Goal: Information Seeking & Learning: Learn about a topic

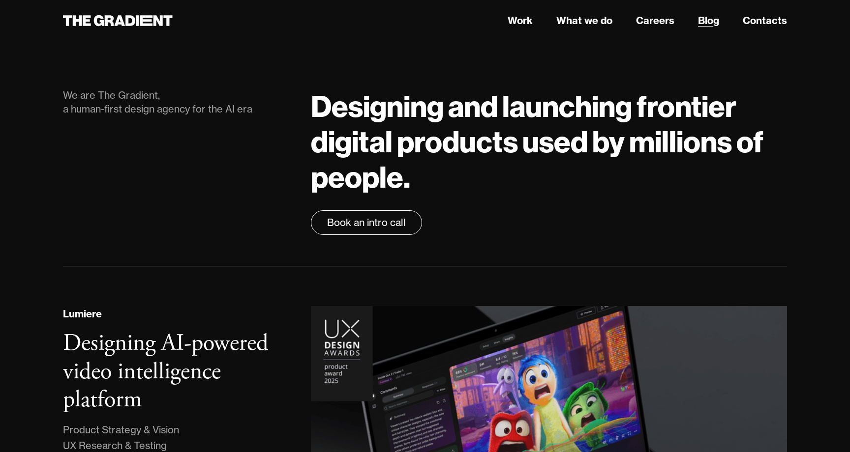
click at [709, 23] on link "Blog" at bounding box center [708, 20] width 21 height 15
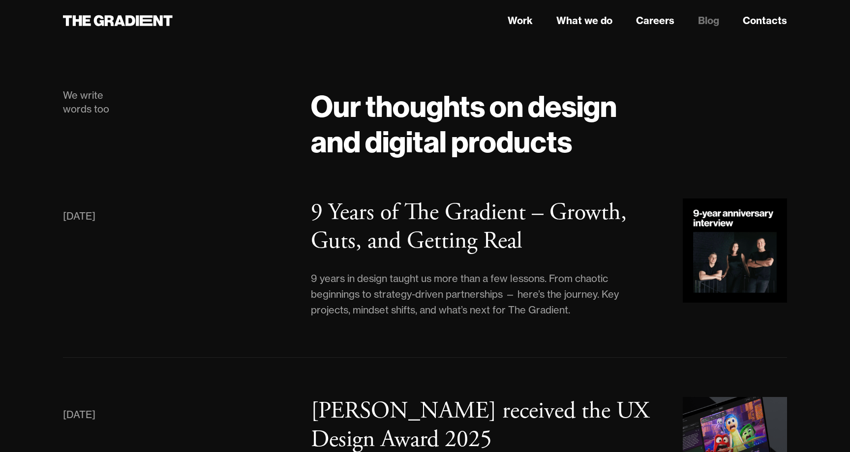
click at [275, 152] on div "We write words too" at bounding box center [177, 123] width 248 height 71
click at [563, 20] on link "What we do" at bounding box center [584, 20] width 56 height 15
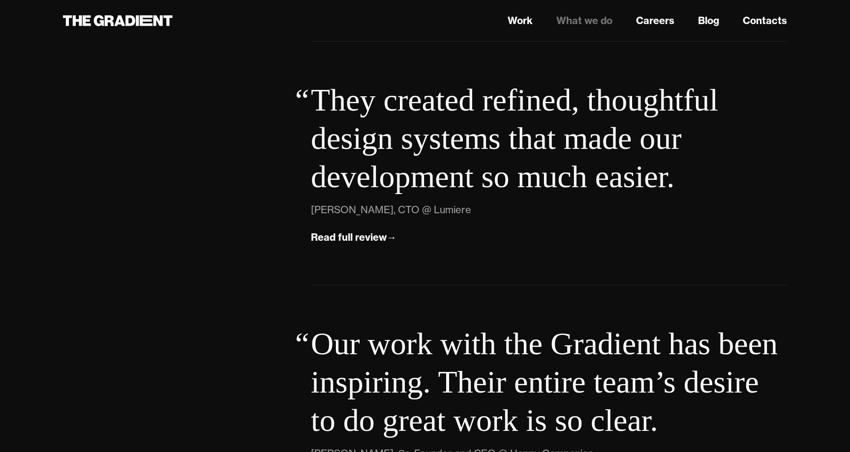
scroll to position [3494, 0]
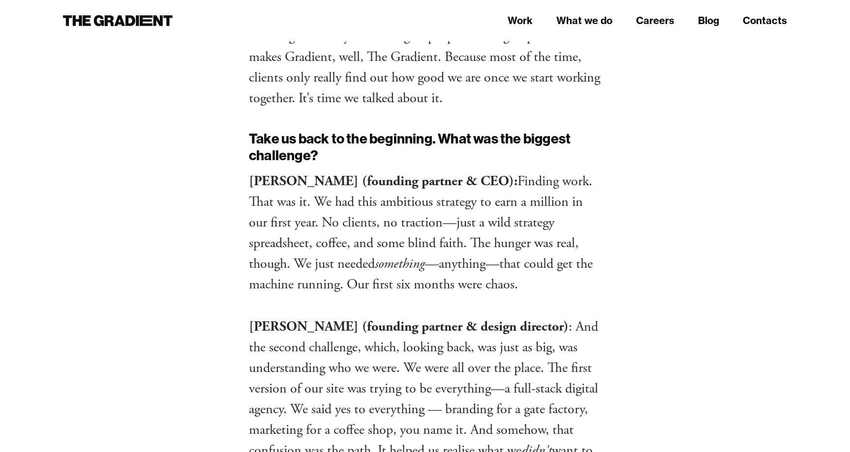
scroll to position [411, 0]
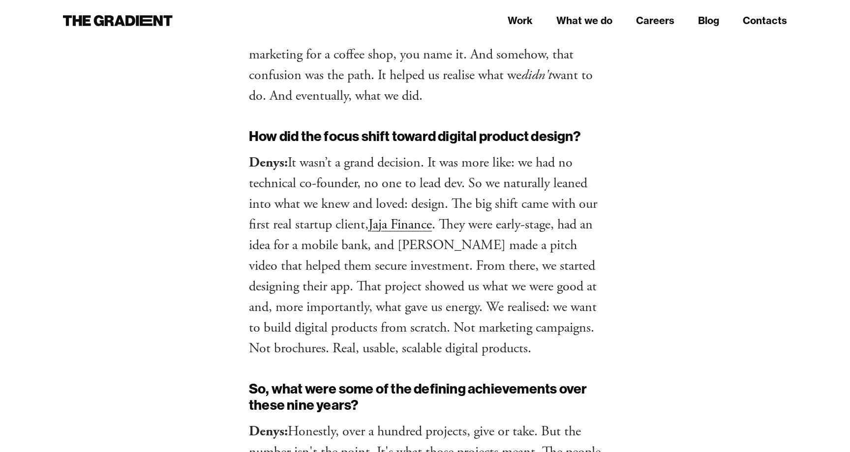
scroll to position [780, 0]
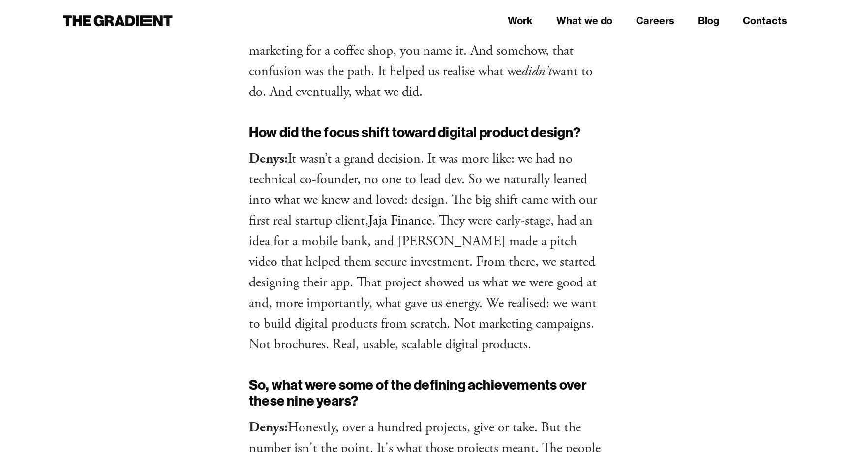
click at [390, 192] on p "Denys: It wasn’t a grand decision. It was more like: we had no technical co-fou…" at bounding box center [425, 251] width 352 height 206
click at [452, 245] on p "Denys: It wasn’t a grand decision. It was more like: we had no technical co-fou…" at bounding box center [425, 251] width 352 height 206
click at [437, 248] on p "Denys: It wasn’t a grand decision. It was more like: we had no technical co-fou…" at bounding box center [425, 251] width 352 height 206
click at [416, 272] on p "Denys: It wasn’t a grand decision. It was more like: we had no technical co-fou…" at bounding box center [425, 251] width 352 height 206
click at [414, 269] on p "Denys: It wasn’t a grand decision. It was more like: we had no technical co-fou…" at bounding box center [425, 251] width 352 height 206
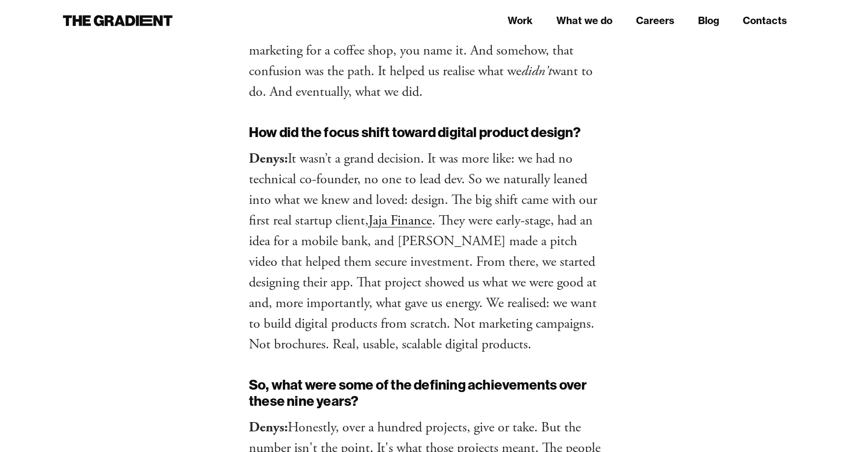
click at [414, 267] on p "Denys: It wasn’t a grand decision. It was more like: we had no technical co-fou…" at bounding box center [425, 251] width 352 height 206
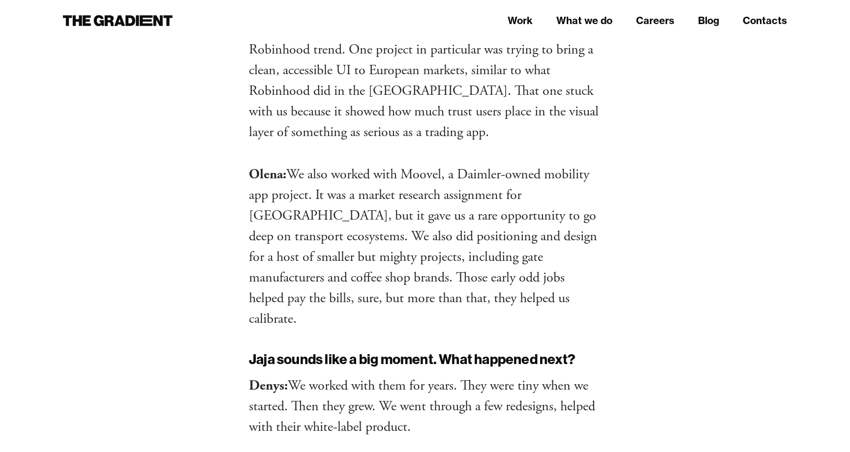
scroll to position [1516, 0]
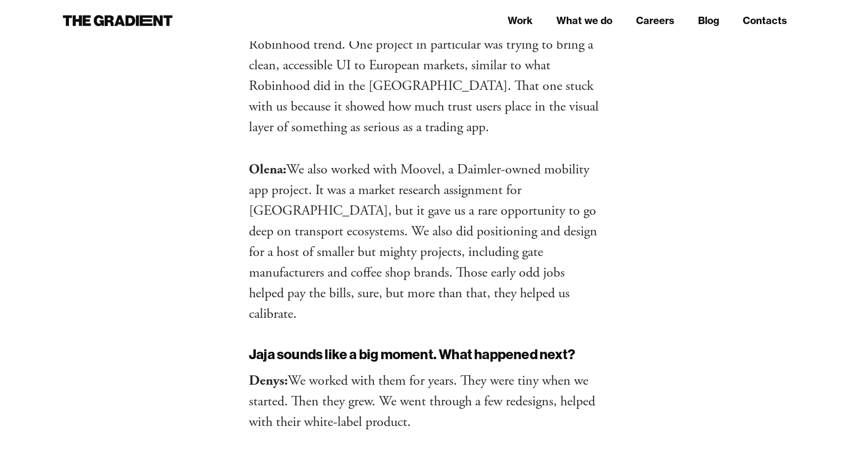
click at [430, 159] on p "Olena: We also worked with Moovel, a Daimler-owned mobility app project. It was…" at bounding box center [425, 241] width 352 height 165
copy p "Moovel"
click at [413, 165] on p "Olena: We also worked with Moovel, a Daimler-owned mobility app project. It was…" at bounding box center [425, 241] width 352 height 165
click at [415, 171] on p "Olena: We also worked with Moovel, a Daimler-owned mobility app project. It was…" at bounding box center [425, 241] width 352 height 165
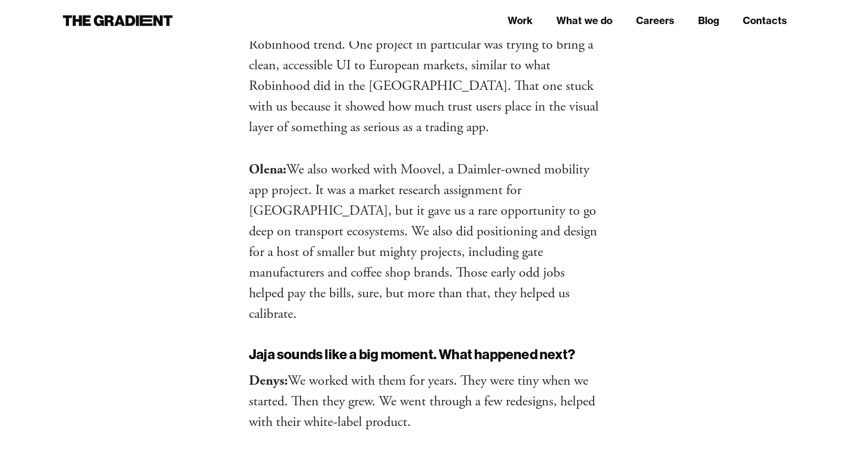
click at [384, 180] on p "Olena: We also worked with Moovel, a Daimler-owned mobility app project. It was…" at bounding box center [425, 241] width 352 height 165
click at [382, 175] on p "Olena: We also worked with Moovel, a Daimler-owned mobility app project. It was…" at bounding box center [425, 241] width 352 height 165
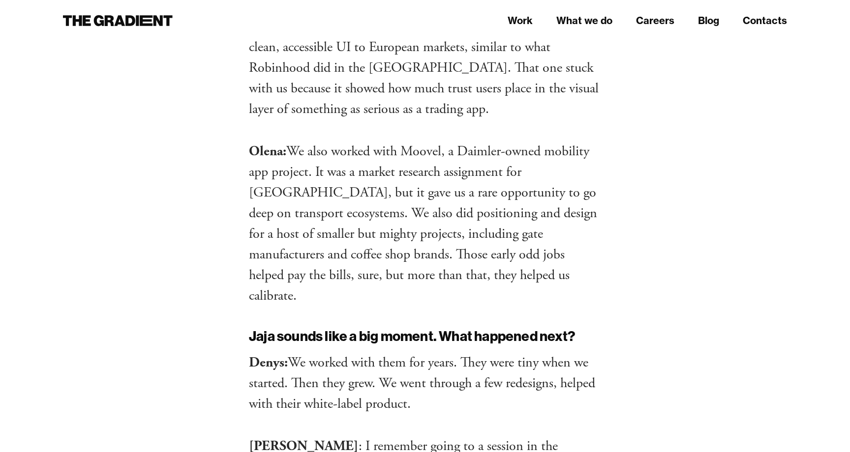
scroll to position [1629, 0]
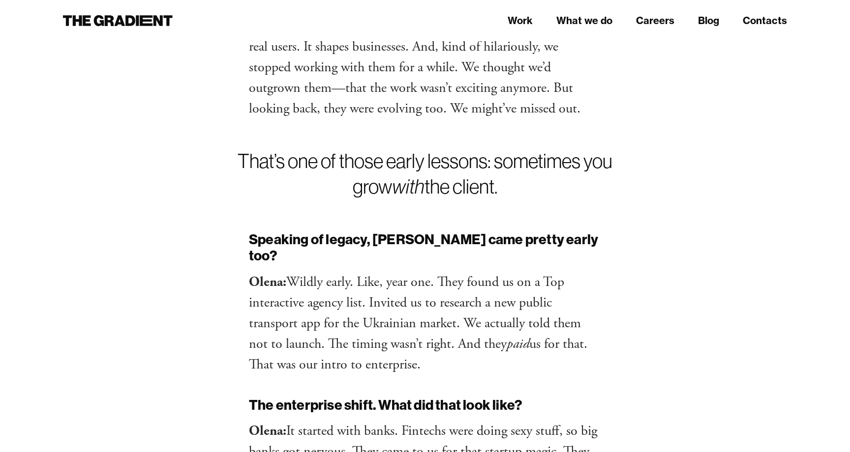
scroll to position [2095, 0]
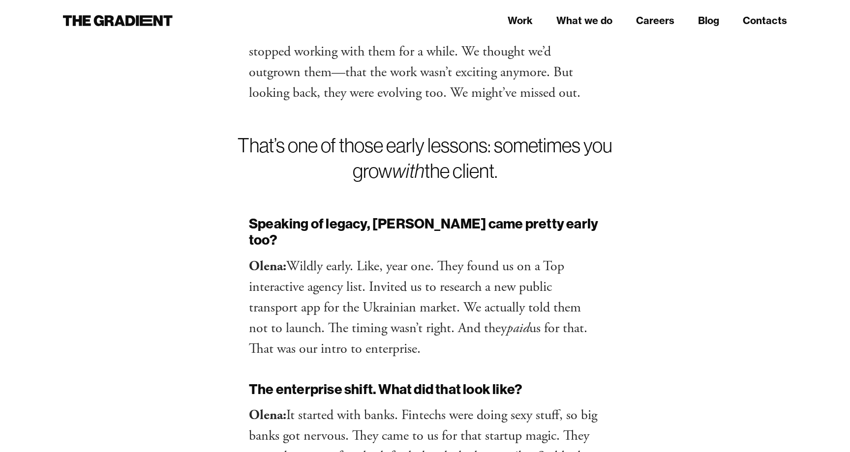
click at [396, 215] on h2 "Speaking of legacy, Daimler came pretty early too?" at bounding box center [425, 231] width 352 height 33
copy h2 "Daimler"
click at [401, 215] on h2 "Speaking of legacy, Daimler came pretty early too?" at bounding box center [425, 231] width 352 height 33
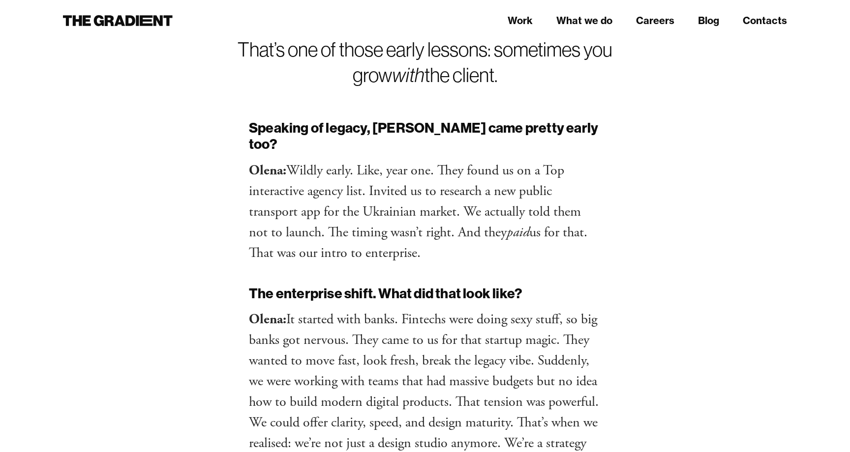
scroll to position [2228, 0]
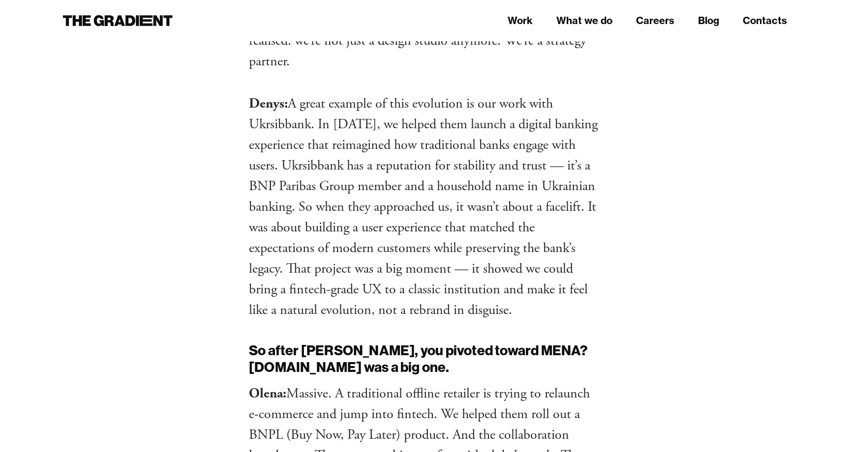
scroll to position [2588, 0]
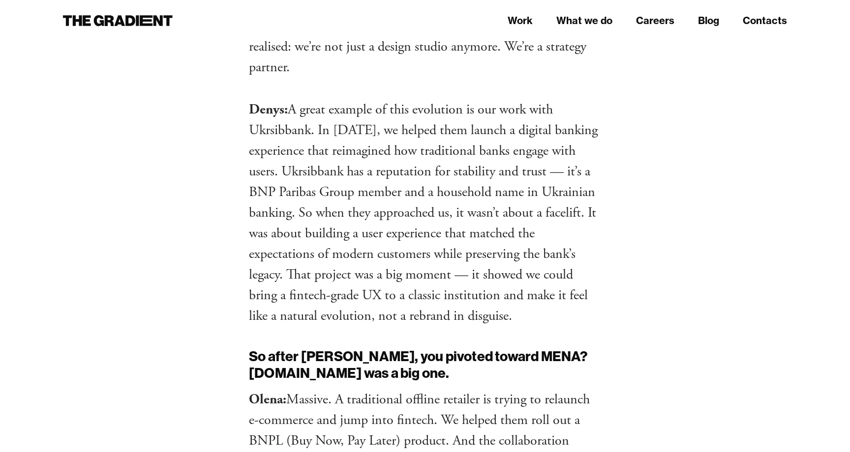
click at [279, 99] on p "Denys: A great example of this evolution is our work with Ukrsibbank. In 2023, …" at bounding box center [425, 212] width 352 height 227
copy p "Ukrsibbank"
click at [406, 147] on p "Denys: A great example of this evolution is our work with Ukrsibbank. In 2023, …" at bounding box center [425, 212] width 352 height 227
click at [417, 152] on p "Denys: A great example of this evolution is our work with Ukrsibbank. In 2023, …" at bounding box center [425, 212] width 352 height 227
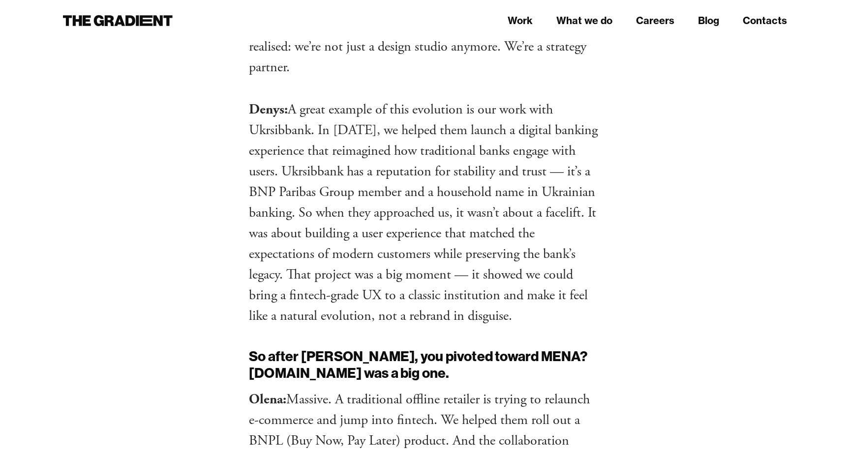
click at [412, 158] on p "Denys: A great example of this evolution is our work with Ukrsibbank. In 2023, …" at bounding box center [425, 212] width 352 height 227
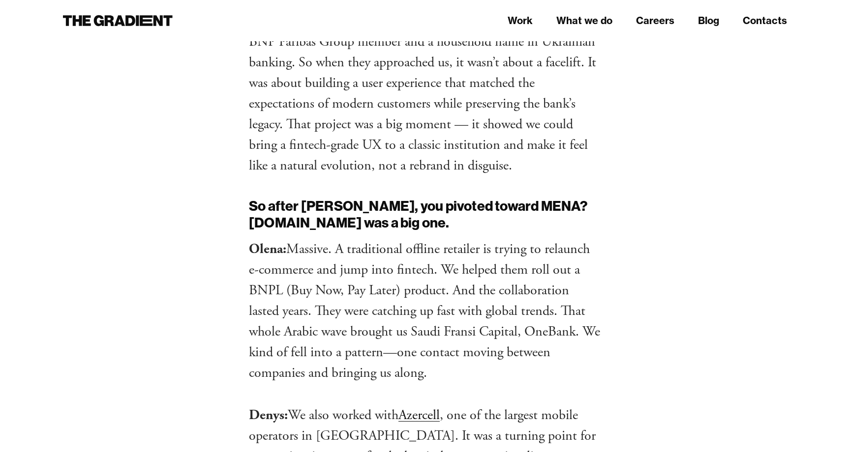
scroll to position [2756, 0]
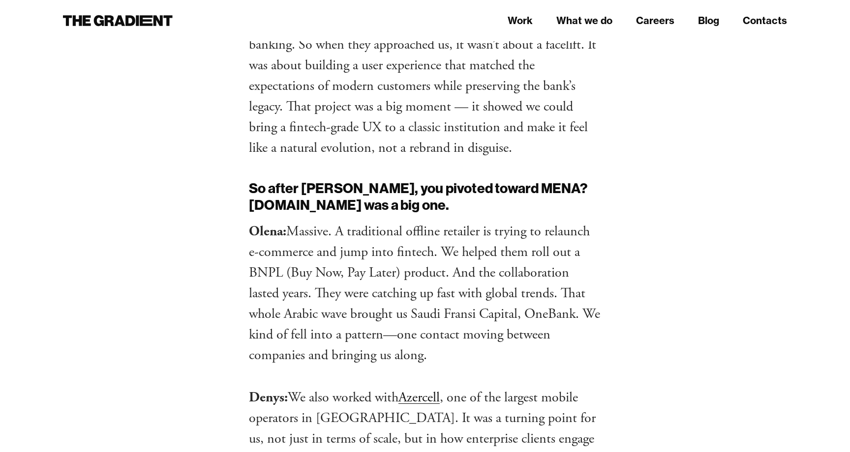
click at [412, 180] on h2 "So after Daimler, you pivoted toward MENA? B.TECH was a big one." at bounding box center [425, 196] width 352 height 33
click at [421, 180] on h2 "So after Daimler, you pivoted toward MENA? B.TECH was a big one." at bounding box center [425, 196] width 352 height 33
click at [492, 180] on h2 "So after Daimler, you pivoted toward MENA? B.TECH was a big one." at bounding box center [425, 196] width 352 height 33
click at [497, 180] on h2 "So after Daimler, you pivoted toward MENA? B.TECH was a big one." at bounding box center [425, 196] width 352 height 33
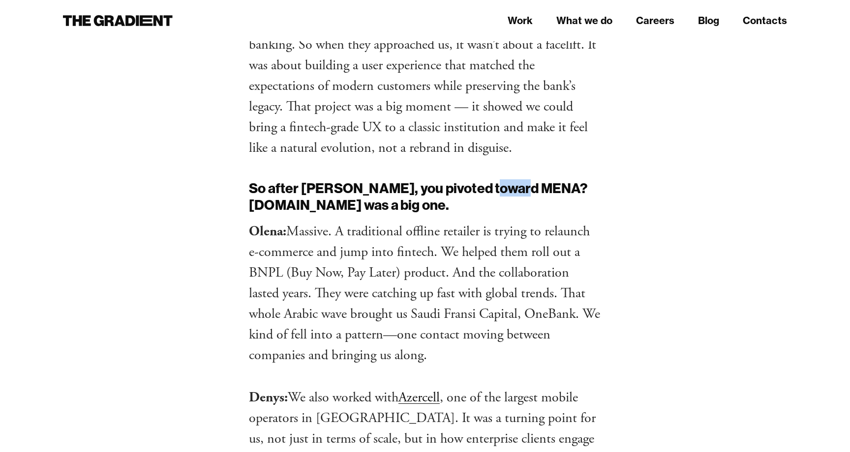
click at [497, 180] on h2 "So after Daimler, you pivoted toward MENA? B.TECH was a big one." at bounding box center [425, 196] width 352 height 33
click at [407, 221] on p "Olena: Massive. A traditional offline retailer is trying to relaunch e-commerce…" at bounding box center [425, 293] width 352 height 145
click at [268, 221] on p "Olena: Massive. A traditional offline retailer is trying to relaunch e-commerce…" at bounding box center [425, 293] width 352 height 145
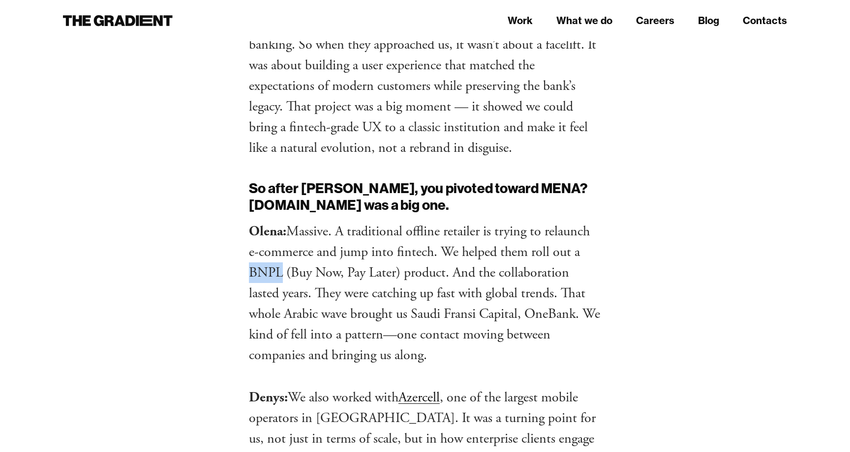
copy p "BNPL"
drag, startPoint x: 528, startPoint y: 256, endPoint x: 575, endPoint y: 256, distance: 47.2
click at [575, 256] on p "Olena: Massive. A traditional offline retailer is trying to relaunch e-commerce…" at bounding box center [425, 293] width 352 height 145
copy p "OneBank"
click at [403, 252] on p "Olena: Massive. A traditional offline retailer is trying to relaunch e-commerce…" at bounding box center [425, 293] width 352 height 145
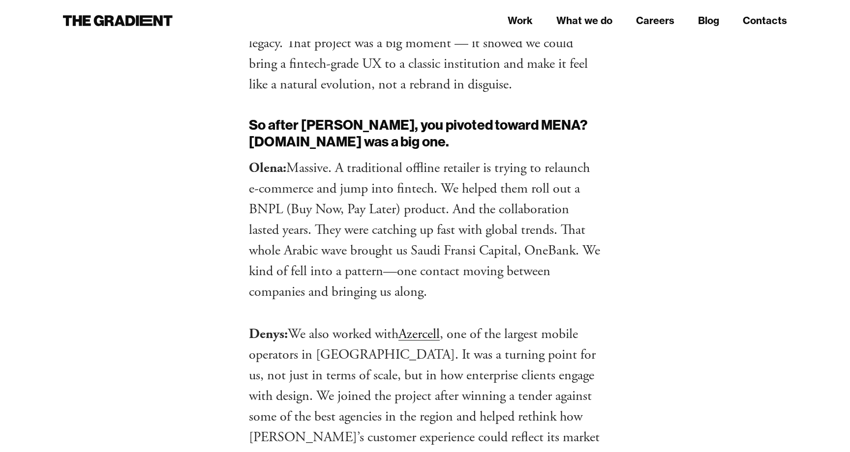
scroll to position [2847, 0]
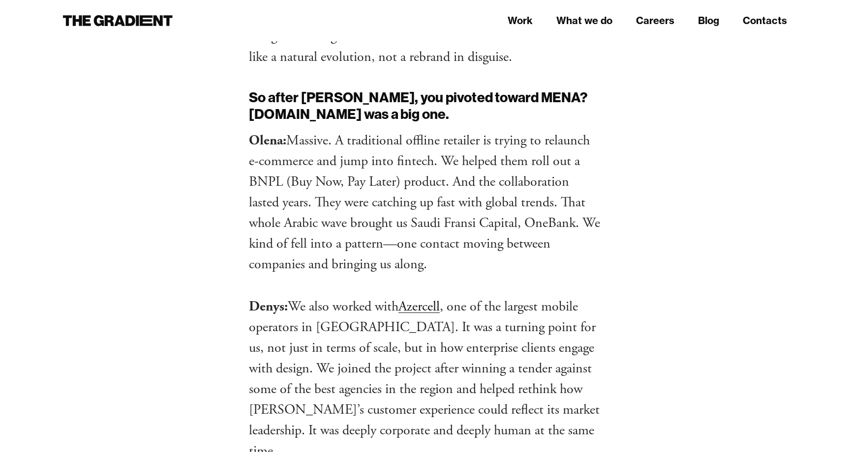
click at [370, 296] on p "Denys: We also worked with Azercell , one of the largest mobile operators in Az…" at bounding box center [425, 378] width 352 height 165
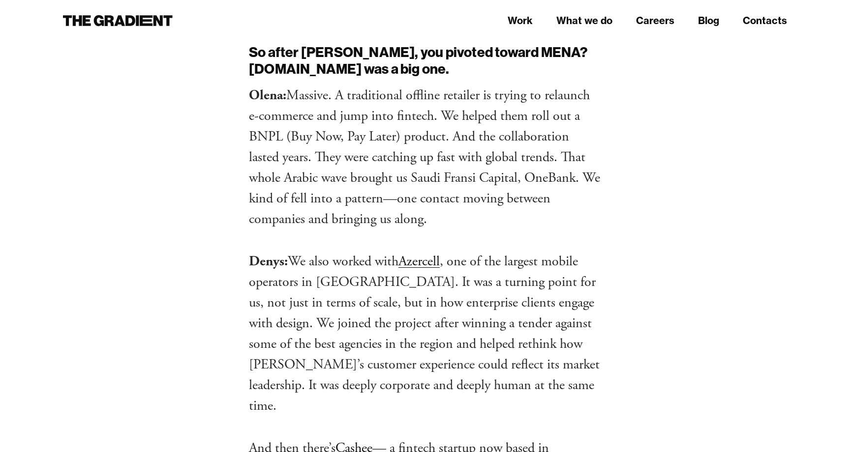
click at [372, 251] on p "Denys: We also worked with Azercell , one of the largest mobile operators in Az…" at bounding box center [425, 333] width 352 height 165
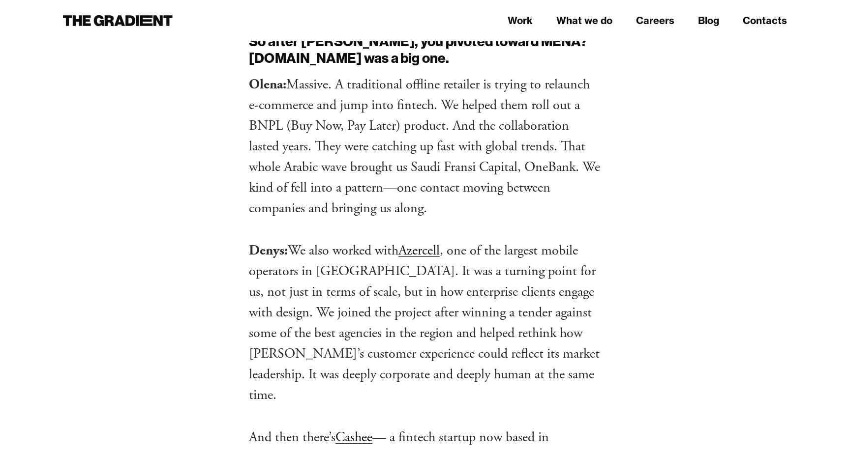
click at [430, 250] on p "Denys: We also worked with Azercell , one of the largest mobile operators in Az…" at bounding box center [425, 322] width 352 height 165
click at [417, 244] on p "Denys: We also worked with Azercell , one of the largest mobile operators in Az…" at bounding box center [425, 322] width 352 height 165
click at [410, 242] on p "Denys: We also worked with Azercell , one of the largest mobile operators in Az…" at bounding box center [425, 322] width 352 height 165
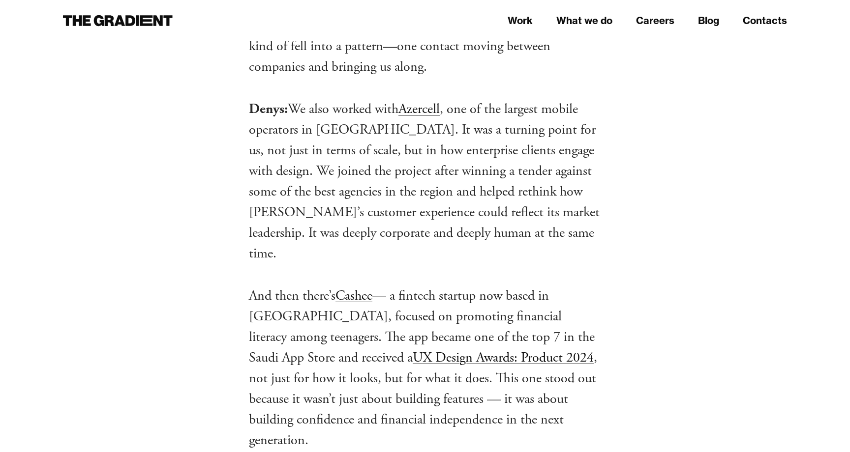
scroll to position [3056, 0]
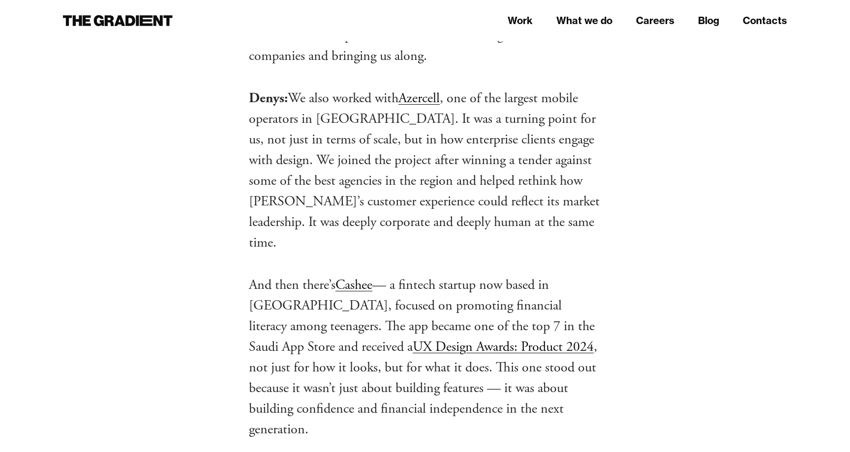
click at [423, 275] on p "And then there’s Cashee — a fintech startup now based in Saudi Arabia, focused …" at bounding box center [425, 357] width 352 height 165
click at [427, 275] on p "And then there’s Cashee — a fintech startup now based in Saudi Arabia, focused …" at bounding box center [425, 357] width 352 height 165
click at [432, 275] on p "And then there’s Cashee — a fintech startup now based in Saudi Arabia, focused …" at bounding box center [425, 357] width 352 height 165
click at [427, 275] on p "And then there’s Cashee — a fintech startup now based in Saudi Arabia, focused …" at bounding box center [425, 357] width 352 height 165
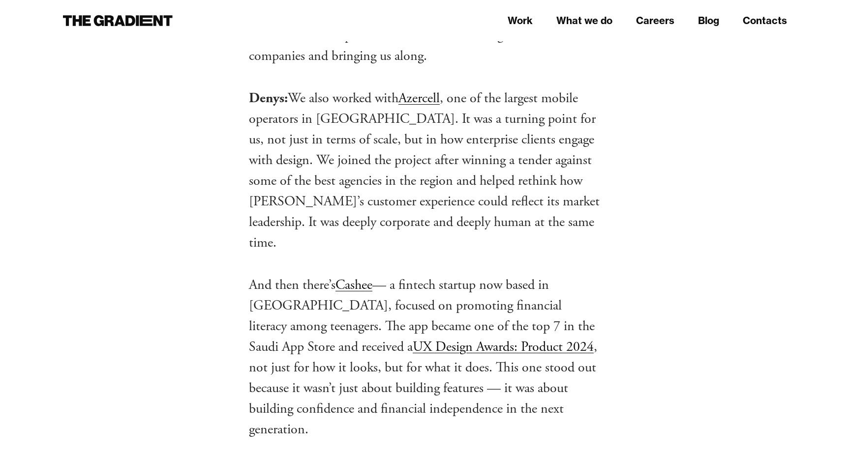
click at [428, 275] on p "And then there’s Cashee — a fintech startup now based in Saudi Arabia, focused …" at bounding box center [425, 357] width 352 height 165
click at [431, 275] on p "And then there’s Cashee — a fintech startup now based in Saudi Arabia, focused …" at bounding box center [425, 357] width 352 height 165
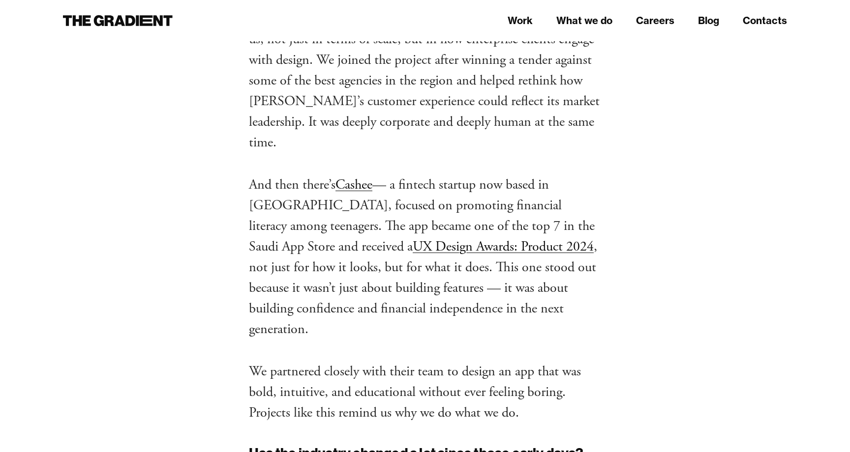
scroll to position [3195, 0]
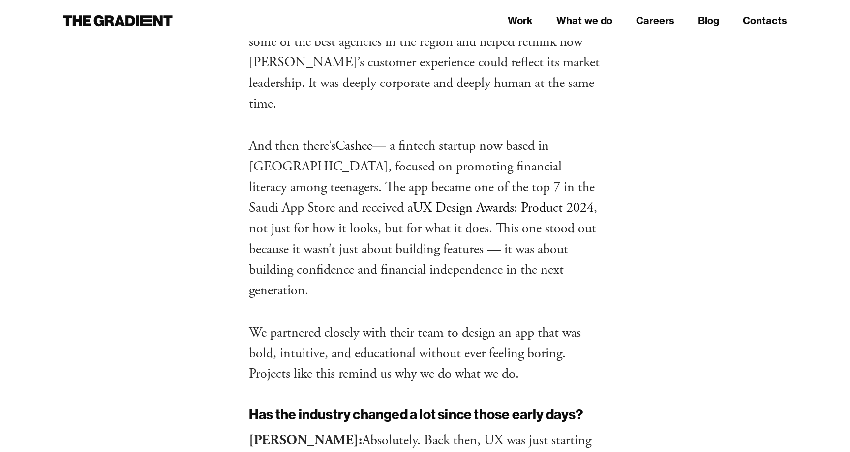
click at [420, 204] on div "Let’s start with the basics. Why are we having this conversation? Olena Zanichk…" at bounding box center [425, 193] width 352 height 6169
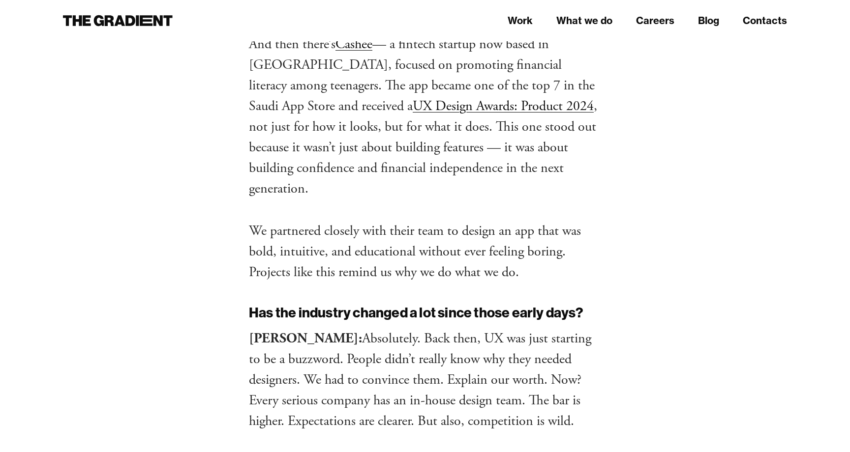
scroll to position [3348, 0]
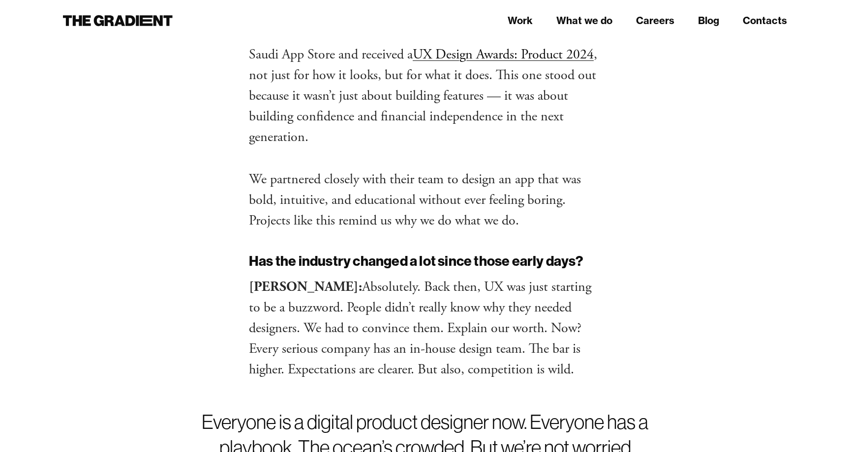
click at [416, 277] on p "Oleg: Absolutely. Back then, UX was just starting to be a buzzword. People didn…" at bounding box center [425, 328] width 352 height 103
click at [423, 277] on p "Oleg: Absolutely. Back then, UX was just starting to be a buzzword. People didn…" at bounding box center [425, 328] width 352 height 103
click at [419, 277] on p "Oleg: Absolutely. Back then, UX was just starting to be a buzzword. People didn…" at bounding box center [425, 328] width 352 height 103
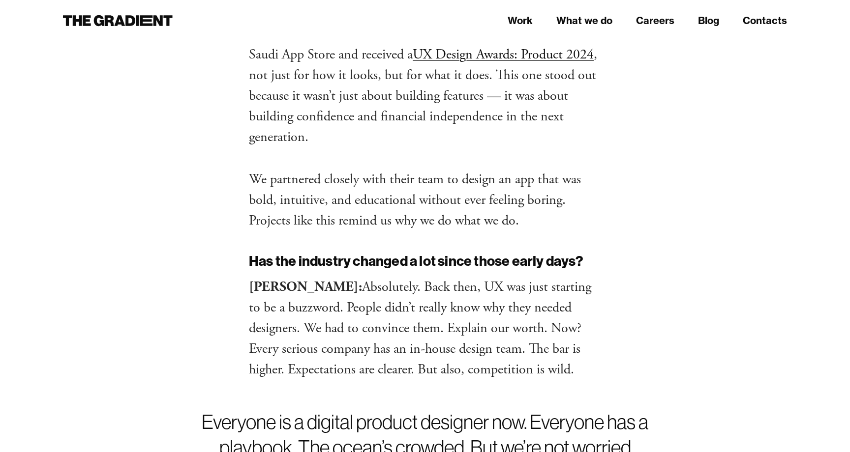
click at [428, 277] on p "Oleg: Absolutely. Back then, UX was just starting to be a buzzword. People didn…" at bounding box center [425, 328] width 352 height 103
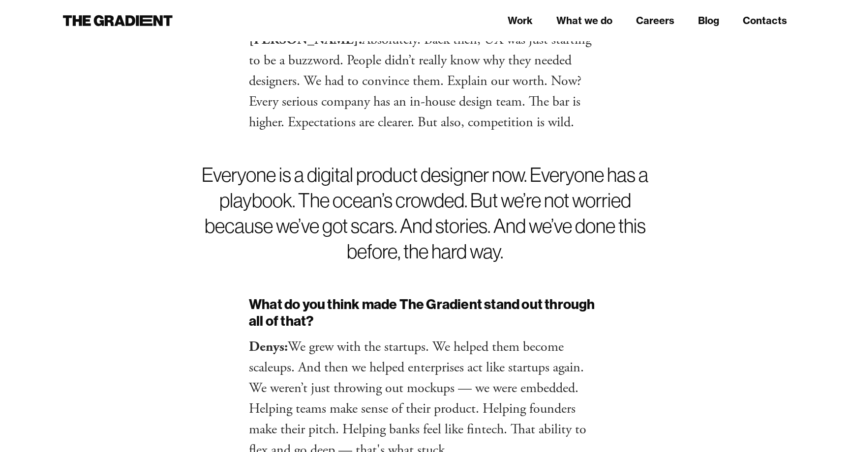
scroll to position [3617, 0]
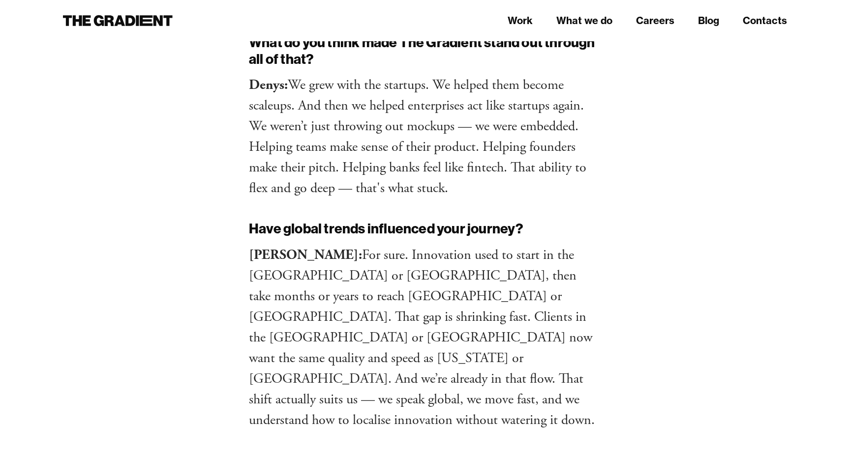
scroll to position [4040, 0]
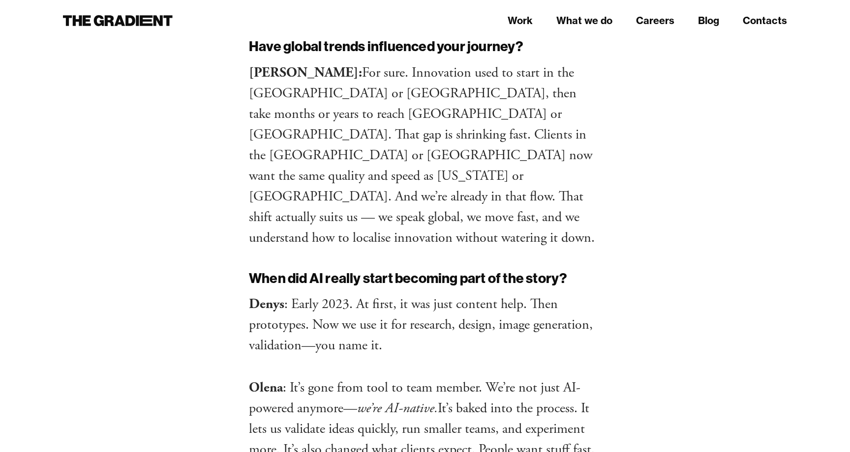
click at [421, 294] on p "Denys : Early 2023. At first, it was just content help. Then prototypes. Now we…" at bounding box center [425, 325] width 352 height 62
click at [426, 294] on p "Denys : Early 2023. At first, it was just content help. Then prototypes. Now we…" at bounding box center [425, 325] width 352 height 62
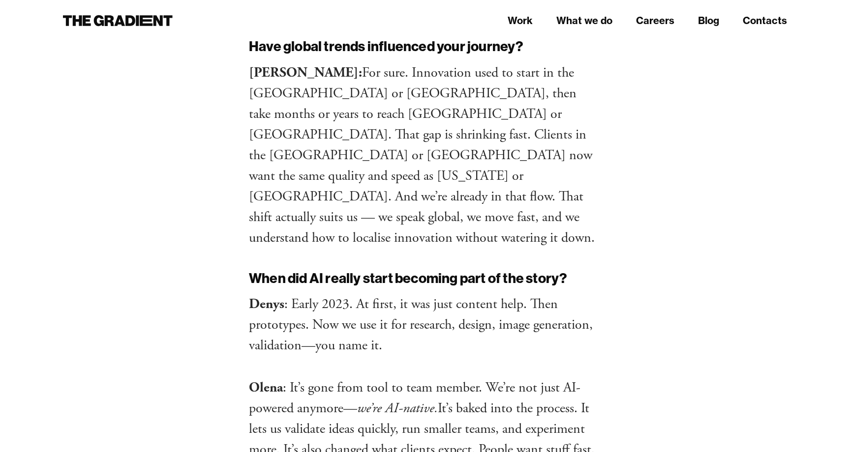
click at [426, 294] on p "Denys : Early 2023. At first, it was just content help. Then prototypes. Now we…" at bounding box center [425, 325] width 352 height 62
click at [422, 294] on p "Denys : Early 2023. At first, it was just content help. Then prototypes. Now we…" at bounding box center [425, 325] width 352 height 62
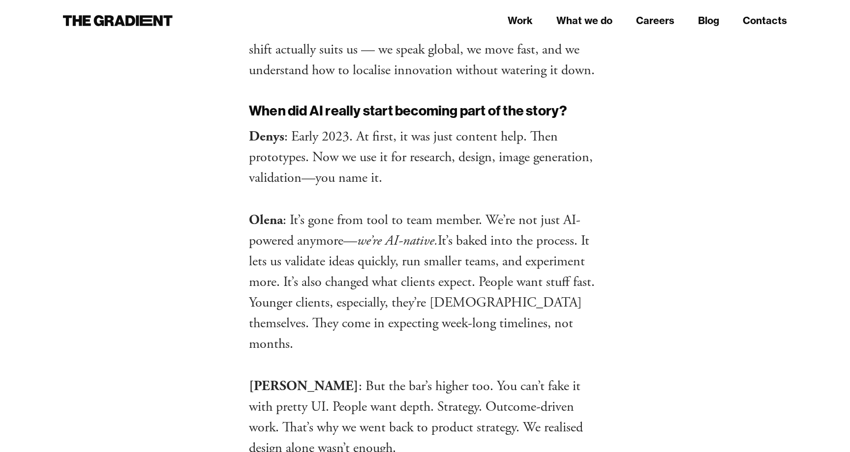
scroll to position [4269, 0]
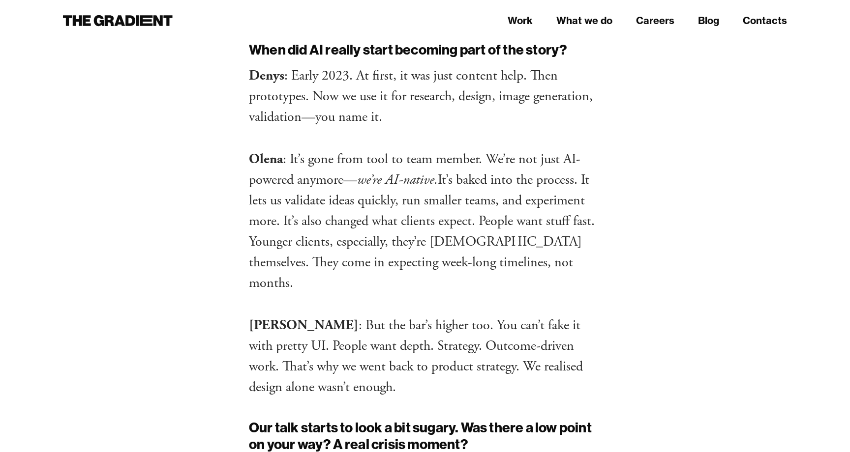
click at [404, 315] on p "Oleg : But the bar’s higher too. You can’t fake it with pretty UI. People want …" at bounding box center [425, 356] width 352 height 83
click at [414, 315] on p "Oleg : But the bar’s higher too. You can’t fake it with pretty UI. People want …" at bounding box center [425, 356] width 352 height 83
click at [411, 315] on p "Oleg : But the bar’s higher too. You can’t fake it with pretty UI. People want …" at bounding box center [425, 356] width 352 height 83
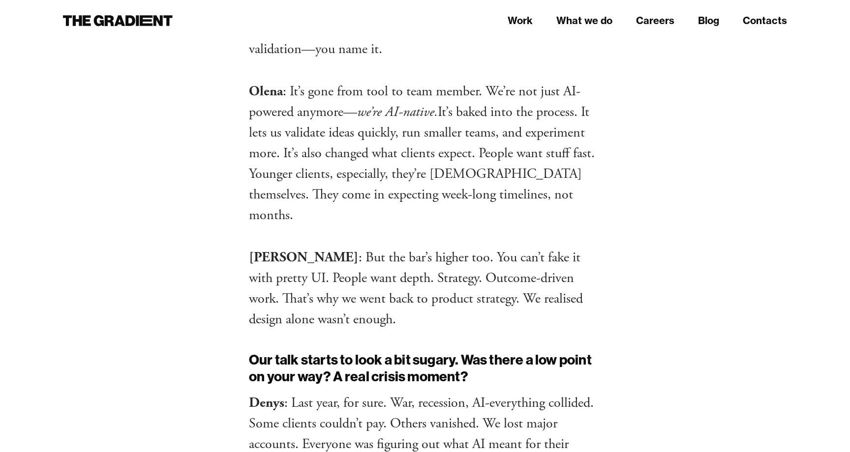
scroll to position [4361, 0]
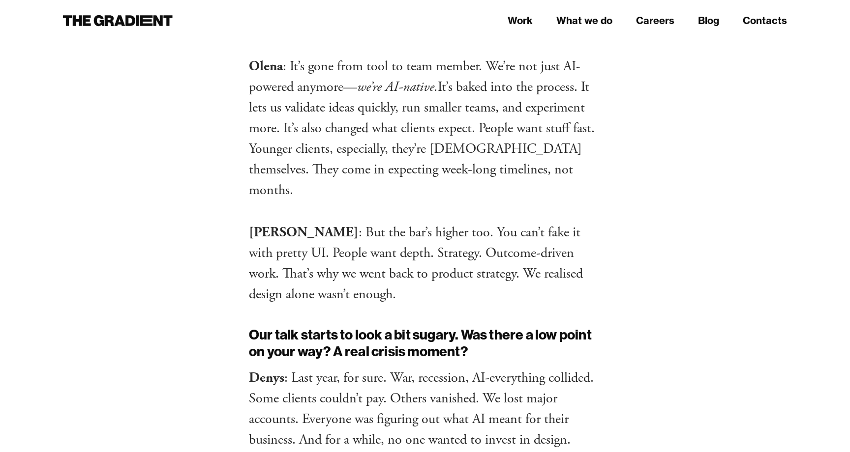
click at [404, 326] on h2 "Our talk starts to look a bit sugary. Was there a low point on your way? A real…" at bounding box center [425, 342] width 352 height 33
click at [420, 368] on p "Denys : Last year, for sure. War, recession, AI-everything collided. Some clien…" at bounding box center [425, 409] width 352 height 83
click at [417, 368] on p "Denys : Last year, for sure. War, recession, AI-everything collided. Some clien…" at bounding box center [425, 409] width 352 height 83
click at [415, 368] on p "Denys : Last year, for sure. War, recession, AI-everything collided. Some clien…" at bounding box center [425, 409] width 352 height 83
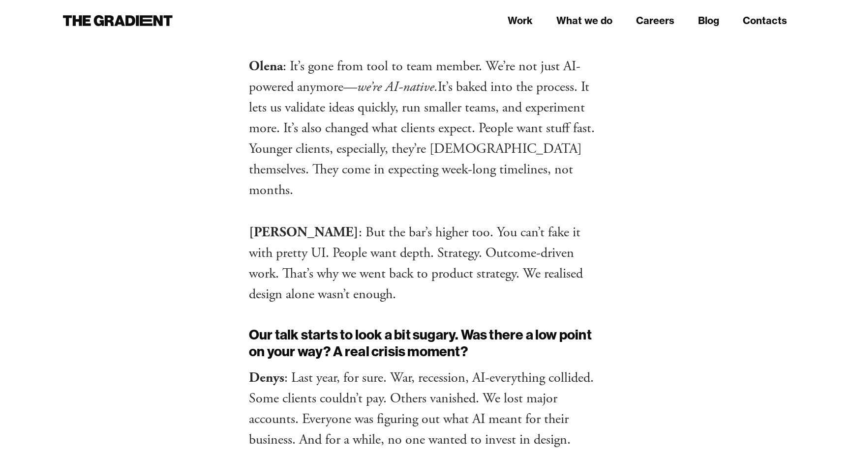
click at [412, 368] on p "Denys : Last year, for sure. War, recession, AI-everything collided. Some clien…" at bounding box center [425, 409] width 352 height 83
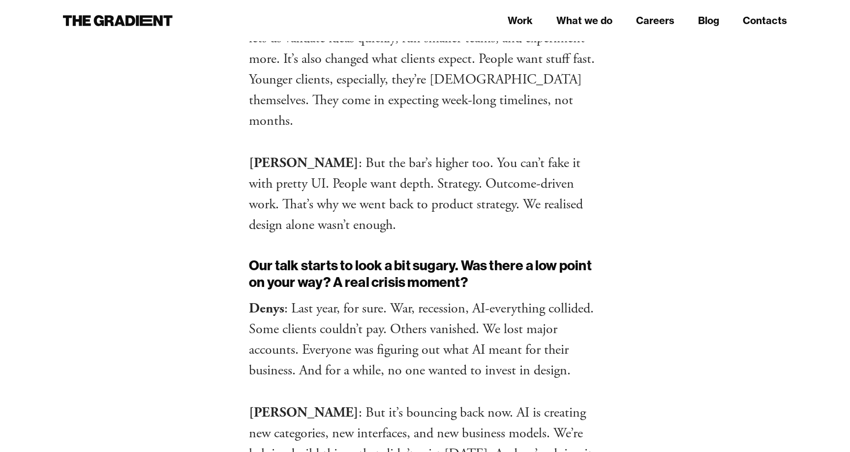
scroll to position [4448, 0]
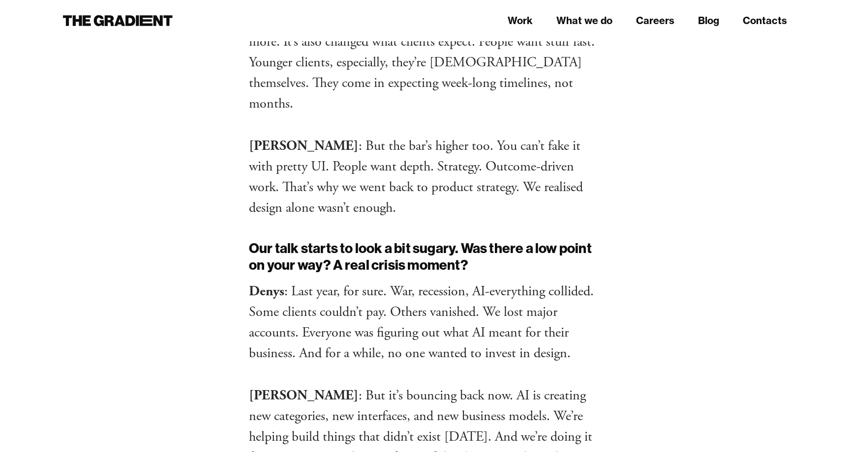
click at [412, 281] on p "Denys : Last year, for sure. War, recession, AI-everything collided. Some clien…" at bounding box center [425, 322] width 352 height 83
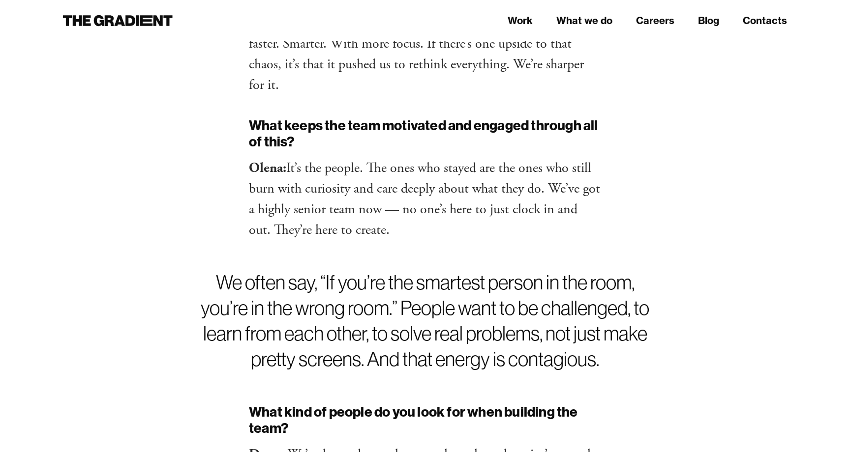
scroll to position [4876, 0]
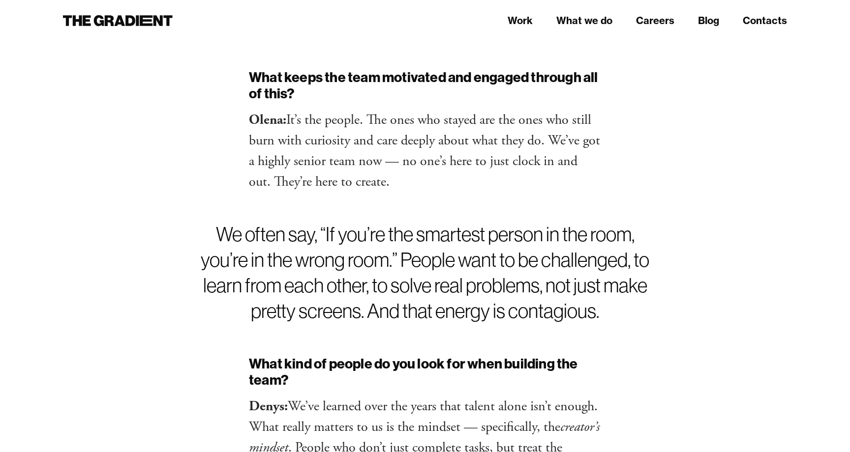
scroll to position [4938, 0]
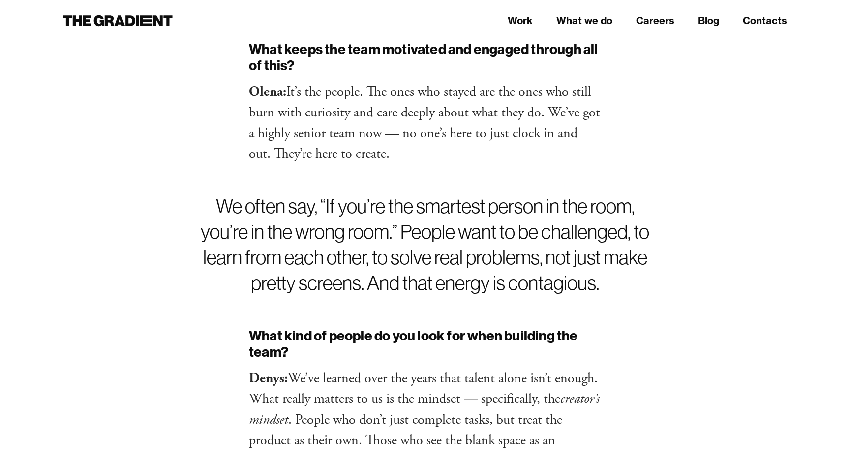
click at [413, 327] on h2 "What kind of people do you look for when building the team?" at bounding box center [425, 343] width 352 height 33
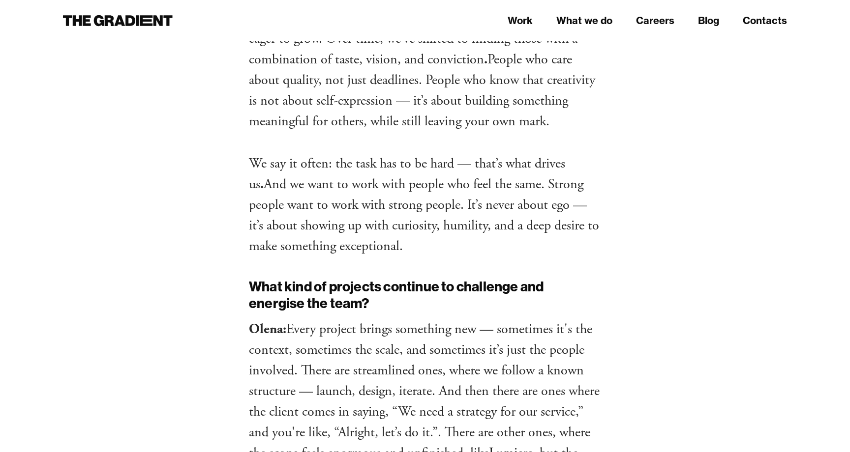
scroll to position [5438, 0]
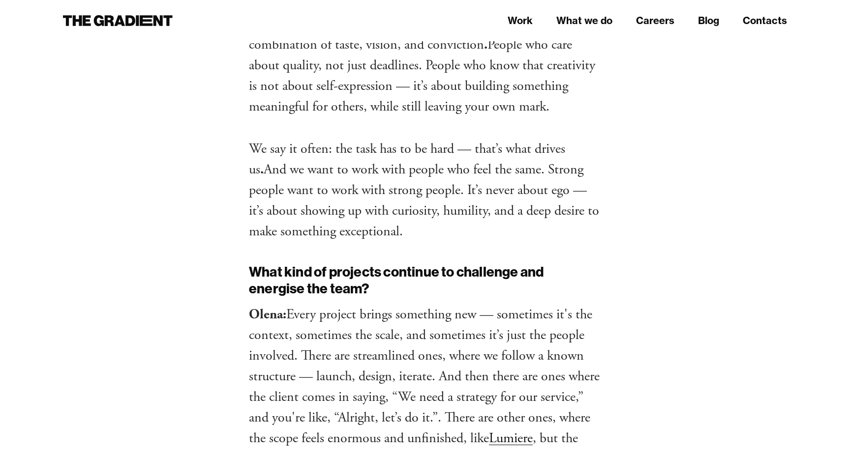
click at [431, 304] on p "Olena: Every project brings something new — sometimes it's the context, sometim…" at bounding box center [425, 397] width 352 height 186
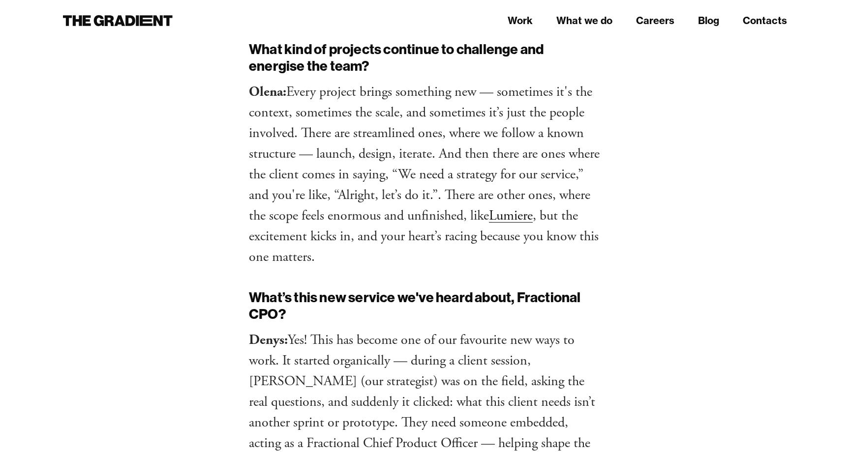
scroll to position [5661, 0]
drag, startPoint x: 431, startPoint y: 258, endPoint x: 333, endPoint y: 262, distance: 97.9
click at [333, 329] on p "Denys: Yes! This has become one of our favourite new ways to work. It started o…" at bounding box center [425, 422] width 352 height 186
copy p "Fractional Chief Product Officer"
click at [417, 329] on p "Denys: Yes! This has become one of our favourite new ways to work. It started o…" at bounding box center [425, 422] width 352 height 186
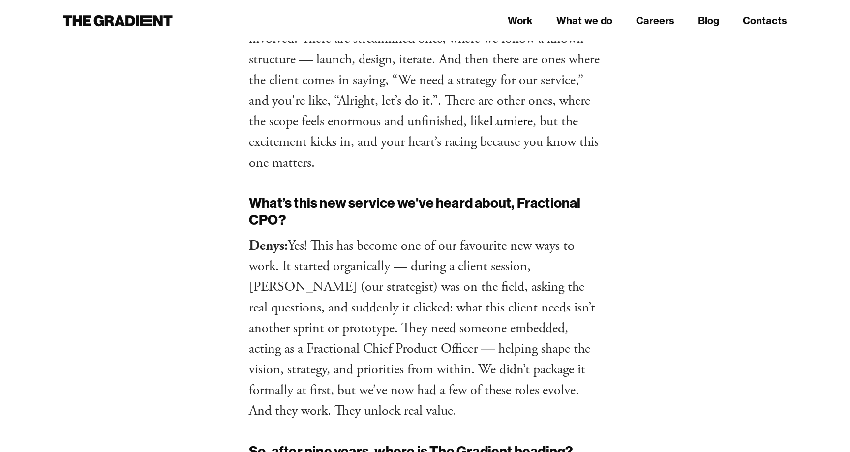
scroll to position [5800, 0]
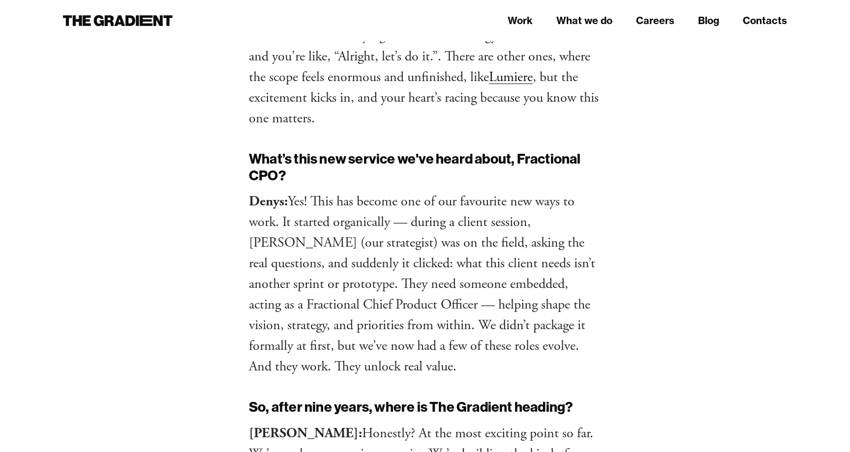
click at [403, 191] on p "Denys: Yes! This has become one of our favourite new ways to work. It started o…" at bounding box center [425, 284] width 352 height 186
click at [406, 191] on p "Denys: Yes! This has become one of our favourite new ways to work. It started o…" at bounding box center [425, 284] width 352 height 186
click at [405, 191] on p "Denys: Yes! This has become one of our favourite new ways to work. It started o…" at bounding box center [425, 284] width 352 height 186
click at [404, 191] on p "Denys: Yes! This has become one of our favourite new ways to work. It started o…" at bounding box center [425, 284] width 352 height 186
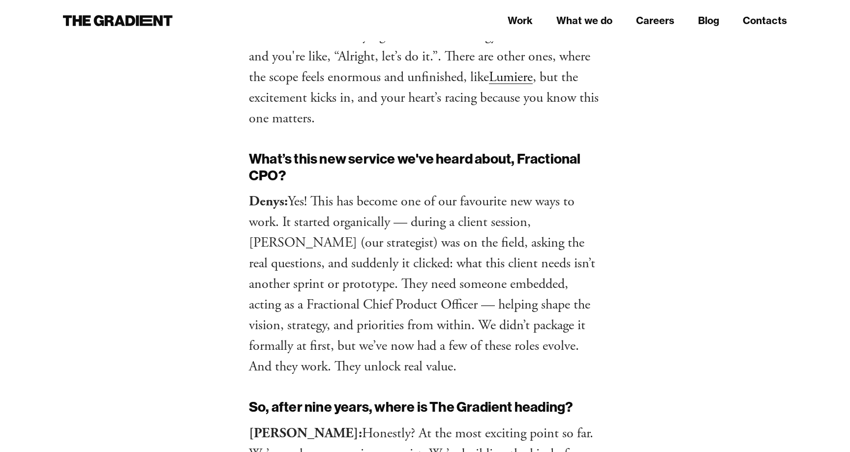
click at [403, 191] on p "Denys: Yes! This has become one of our favourite new ways to work. It started o…" at bounding box center [425, 284] width 352 height 186
click at [401, 191] on p "Denys: Yes! This has become one of our favourite new ways to work. It started o…" at bounding box center [425, 284] width 352 height 186
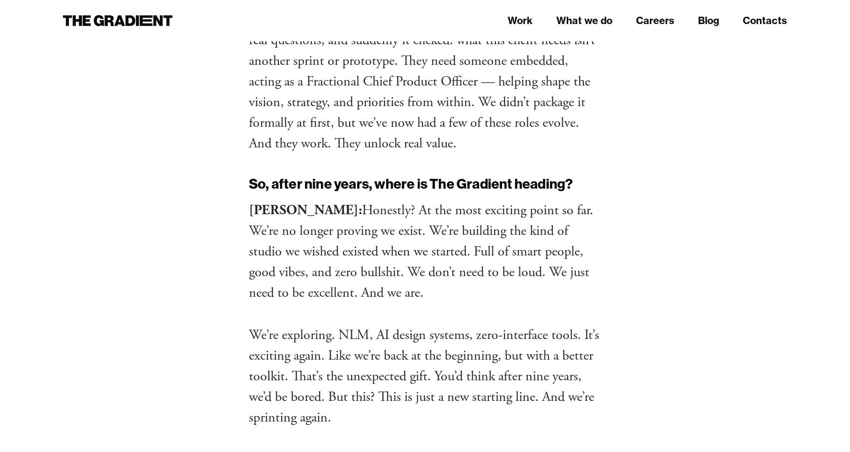
scroll to position [6029, 0]
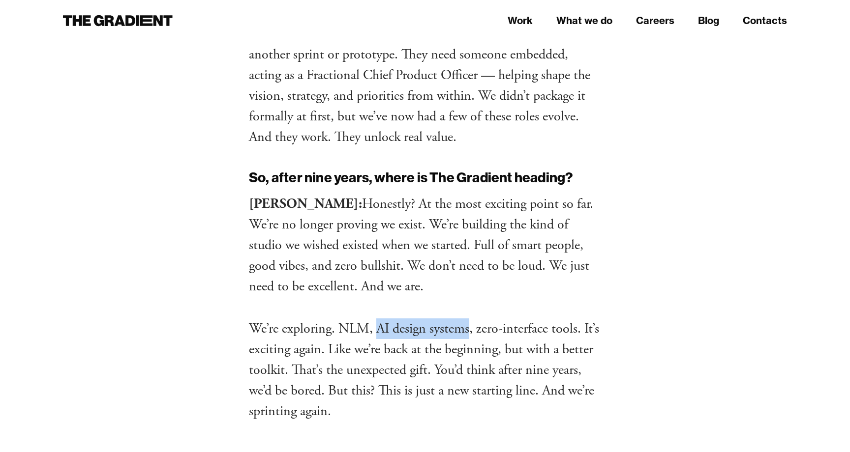
drag, startPoint x: 471, startPoint y: 148, endPoint x: 379, endPoint y: 147, distance: 92.0
click at [379, 319] on p "We’re exploring. NLM, AI design systems, zero-interface tools. It’s exciting ag…" at bounding box center [425, 370] width 352 height 103
copy p "AI design systems"
click at [414, 319] on p "We’re exploring. NLM, AI design systems, zero-interface tools. It’s exciting ag…" at bounding box center [425, 370] width 352 height 103
click at [420, 319] on p "We’re exploring. NLM, AI design systems, zero-interface tools. It’s exciting ag…" at bounding box center [425, 370] width 352 height 103
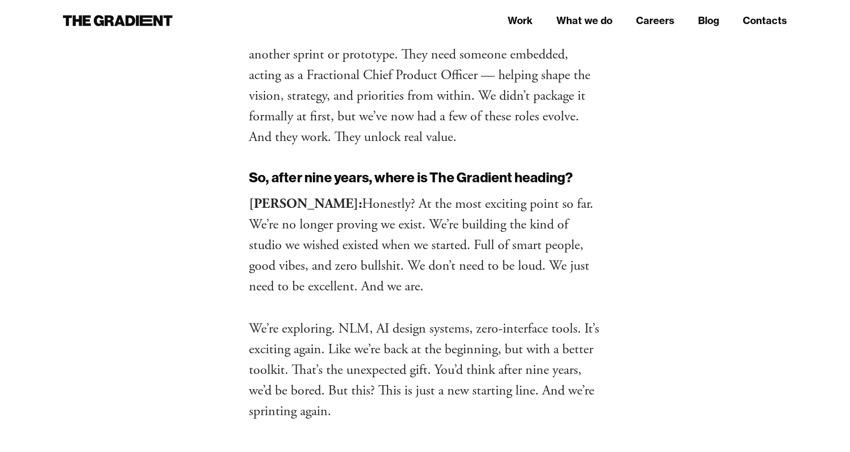
click at [424, 319] on p "We’re exploring. NLM, AI design systems, zero-interface tools. It’s exciting ag…" at bounding box center [425, 370] width 352 height 103
click at [425, 319] on p "We’re exploring. NLM, AI design systems, zero-interface tools. It’s exciting ag…" at bounding box center [425, 370] width 352 height 103
click at [422, 319] on p "We’re exploring. NLM, AI design systems, zero-interface tools. It’s exciting ag…" at bounding box center [425, 370] width 352 height 103
click at [420, 319] on p "We’re exploring. NLM, AI design systems, zero-interface tools. It’s exciting ag…" at bounding box center [425, 370] width 352 height 103
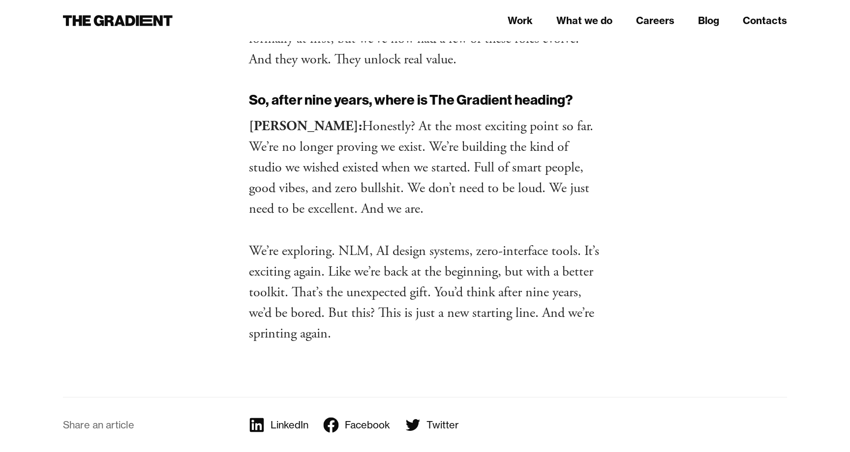
scroll to position [6117, 0]
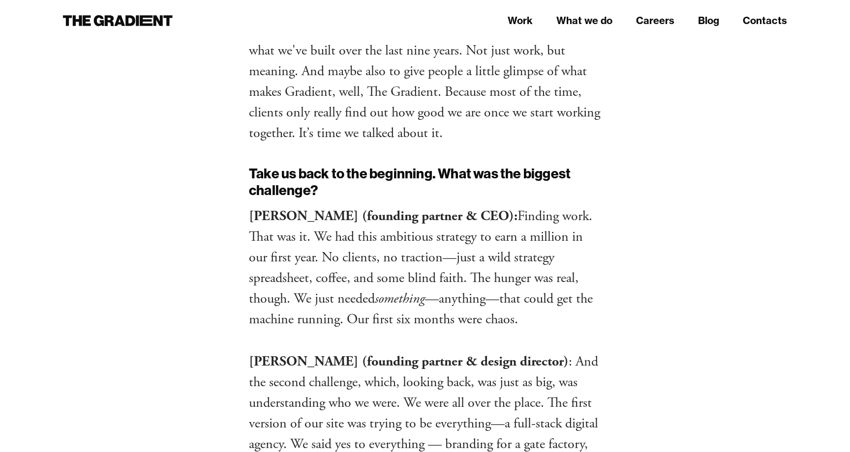
scroll to position [0, 0]
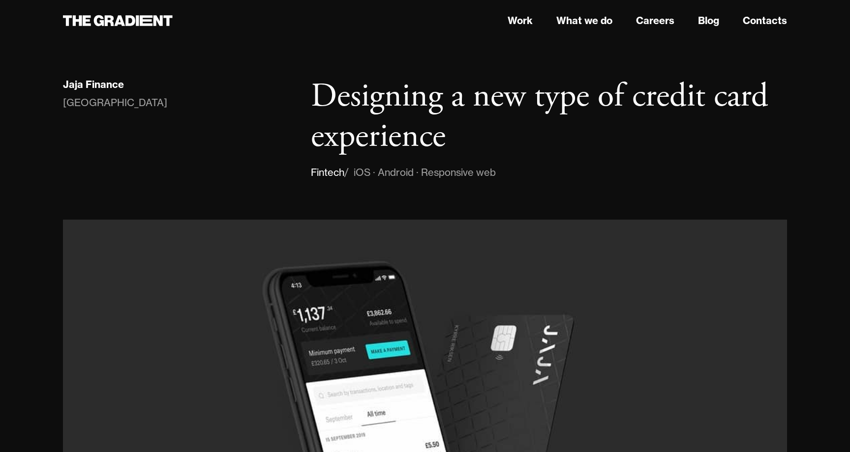
click at [406, 139] on h1 "Designing a new type of credit card experience" at bounding box center [549, 117] width 476 height 80
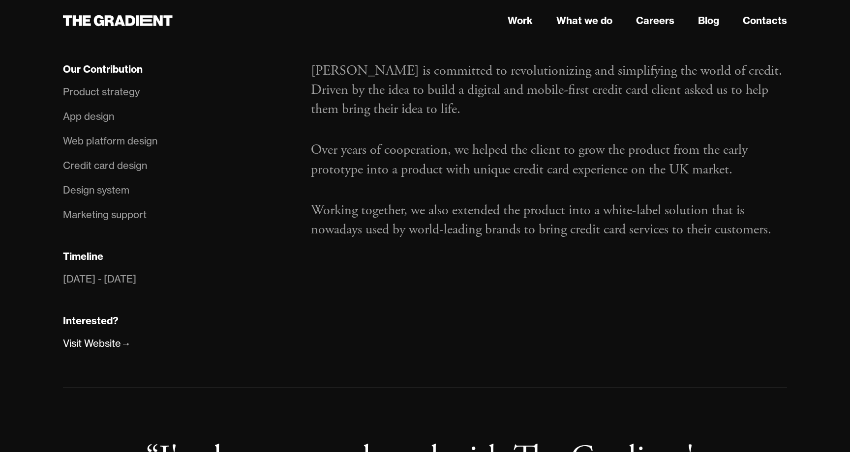
scroll to position [655, 0]
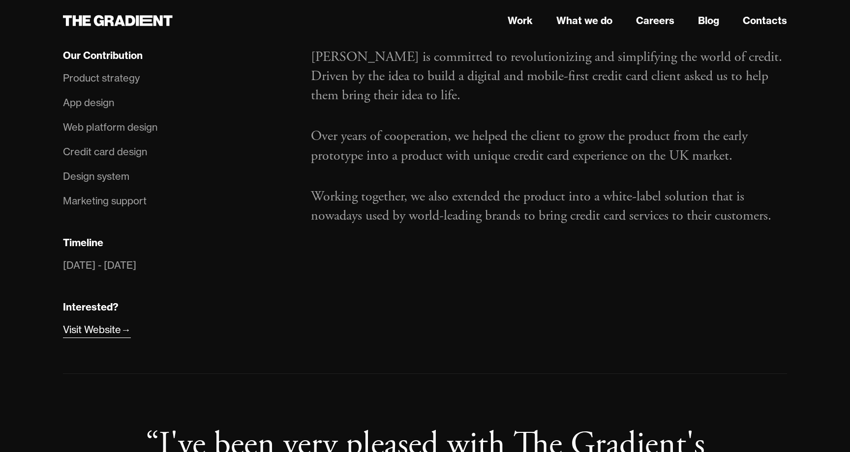
click at [107, 330] on div "Visit Website" at bounding box center [92, 330] width 58 height 16
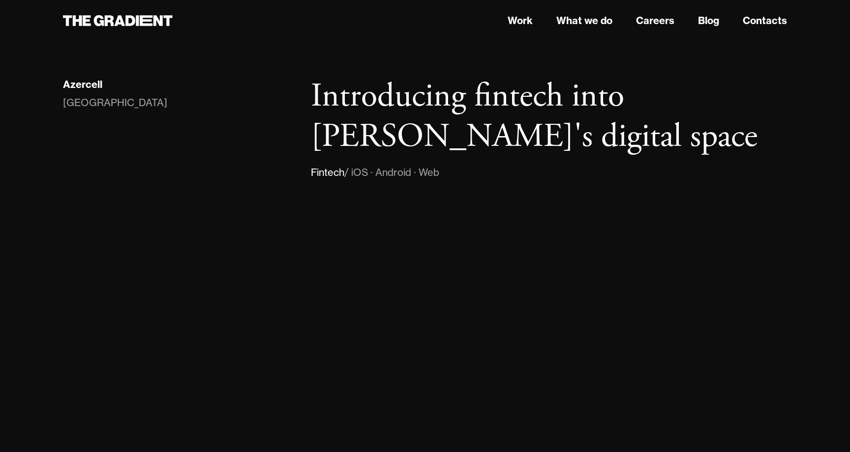
click at [89, 84] on div "Azercell" at bounding box center [82, 84] width 39 height 13
copy div "Azercell"
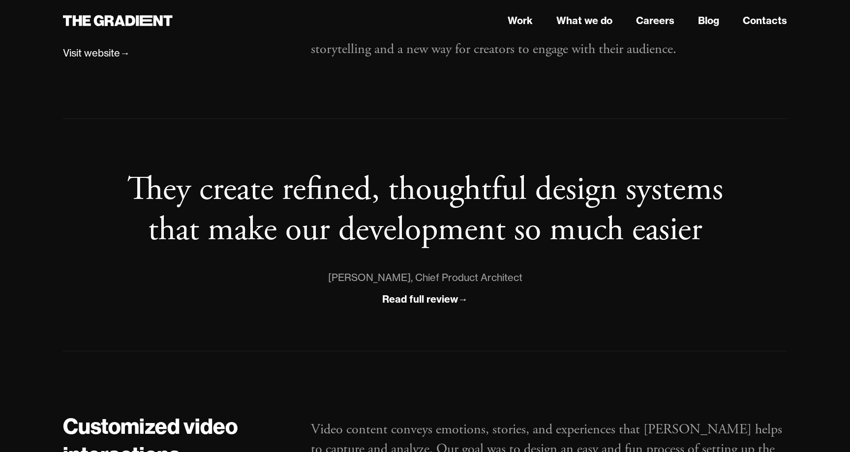
scroll to position [1092, 0]
